Goal: Transaction & Acquisition: Book appointment/travel/reservation

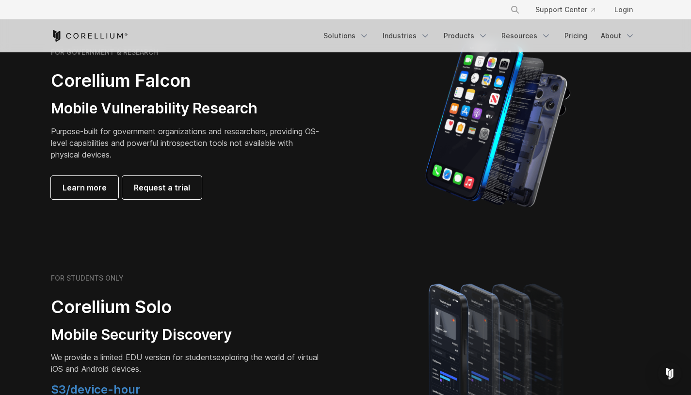
scroll to position [478, 0]
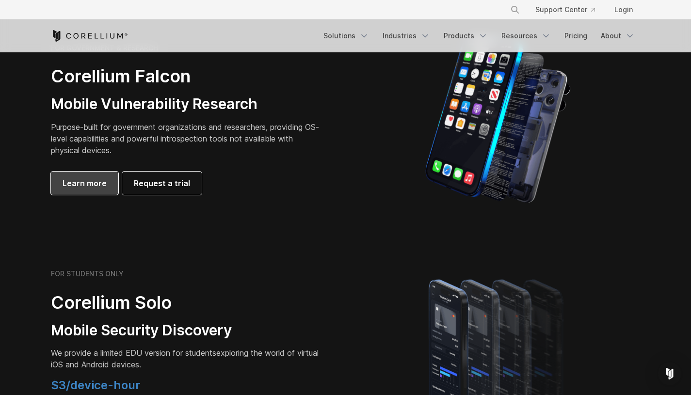
click at [60, 189] on link "Learn more" at bounding box center [84, 183] width 67 height 23
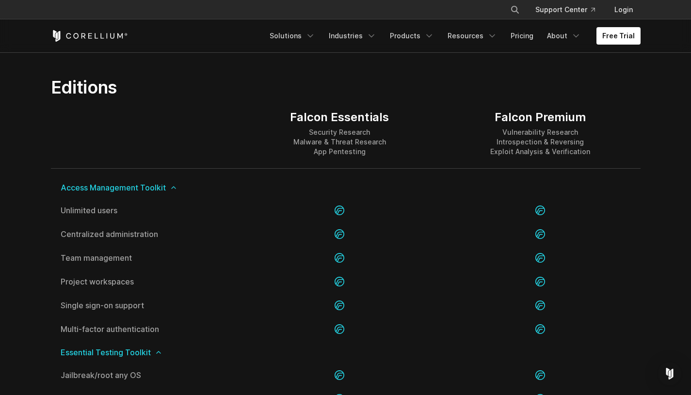
scroll to position [935, 0]
click at [609, 35] on link "Free Trial" at bounding box center [618, 35] width 44 height 17
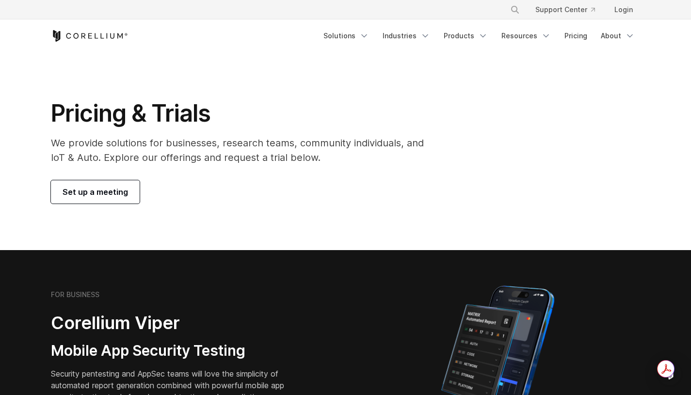
click at [72, 196] on span "Set up a meeting" at bounding box center [95, 192] width 65 height 12
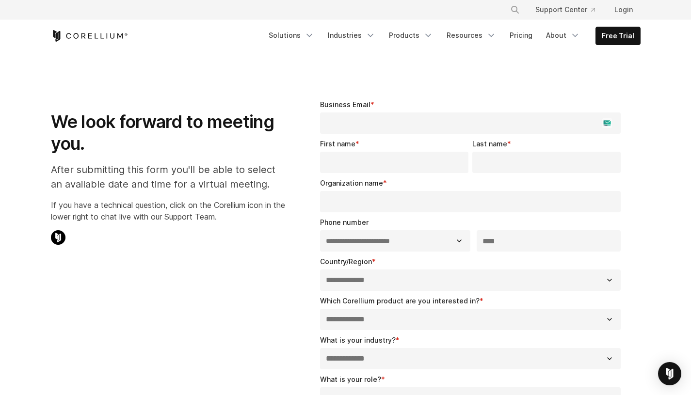
select select "**"
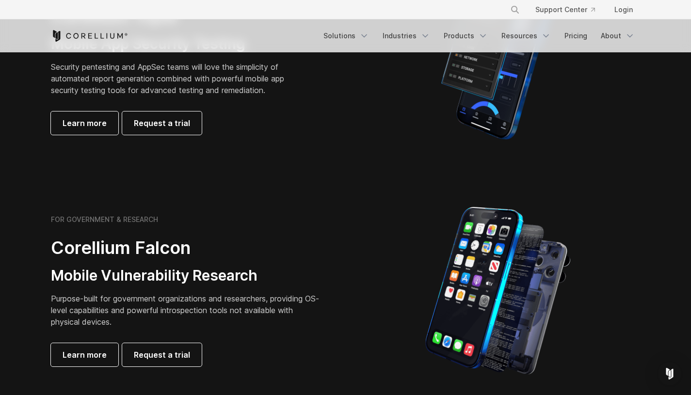
scroll to position [239, 0]
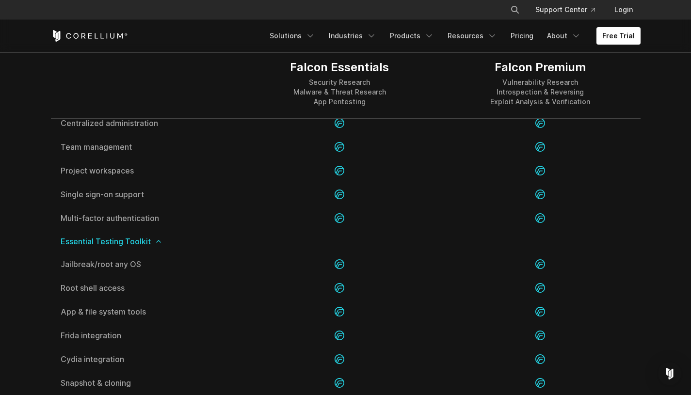
scroll to position [1045, 0]
